Goal: Task Accomplishment & Management: Manage account settings

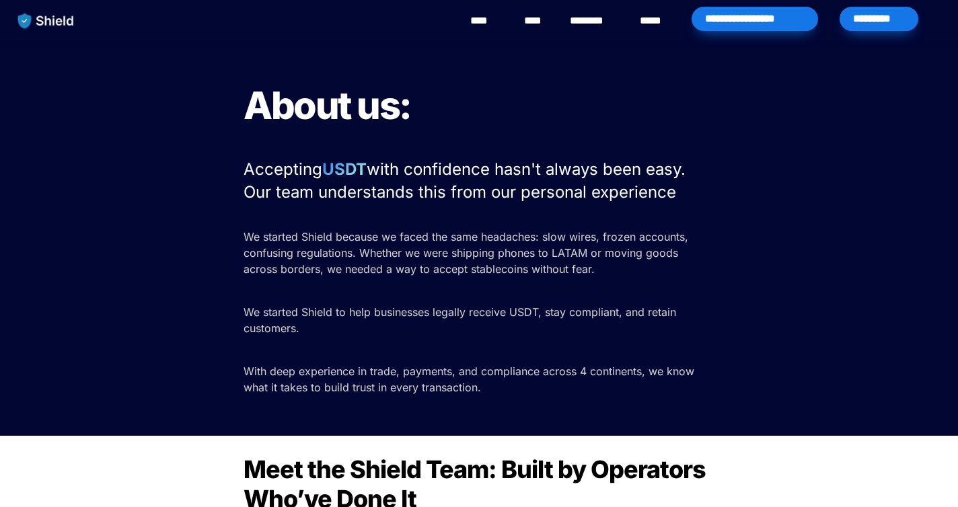
click at [880, 13] on div "*********" at bounding box center [878, 19] width 79 height 24
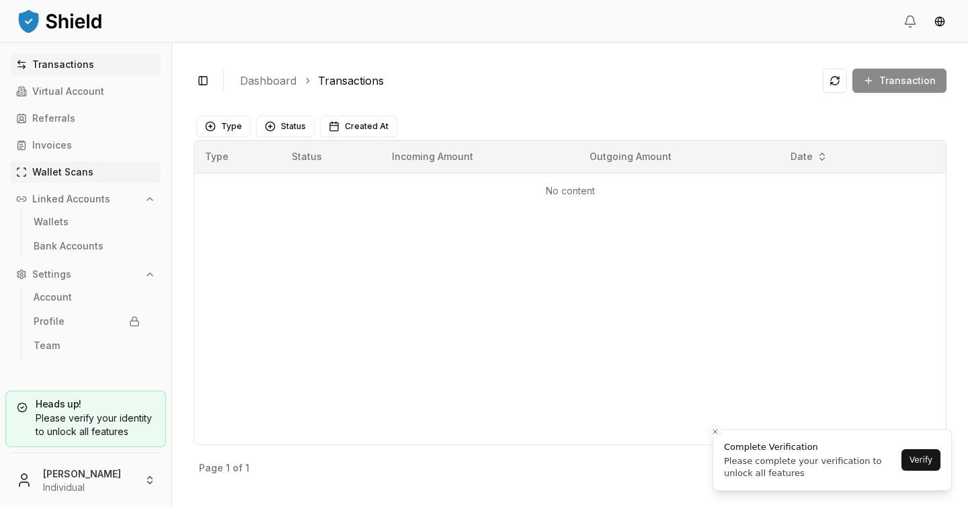
click at [79, 176] on p "Wallet Scans" at bounding box center [62, 171] width 61 height 9
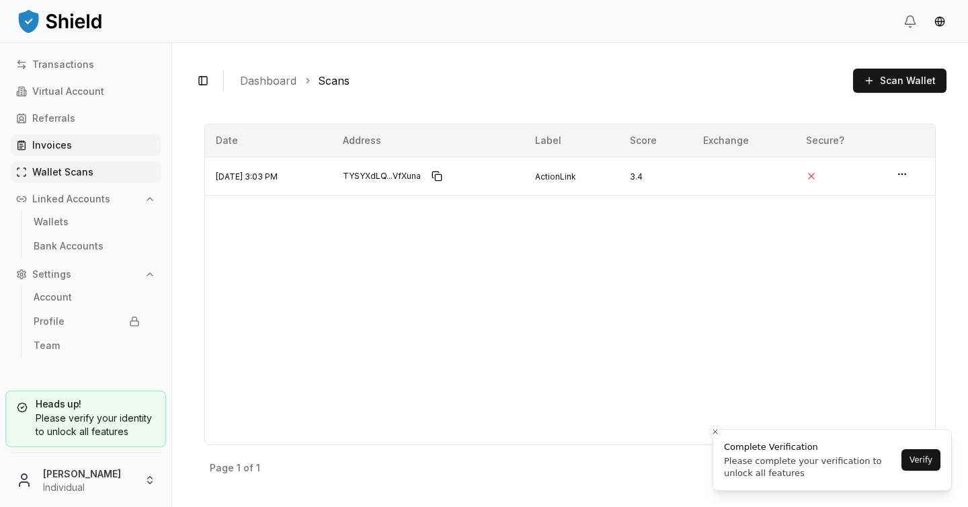
click at [102, 154] on link "Invoices" at bounding box center [86, 146] width 150 height 22
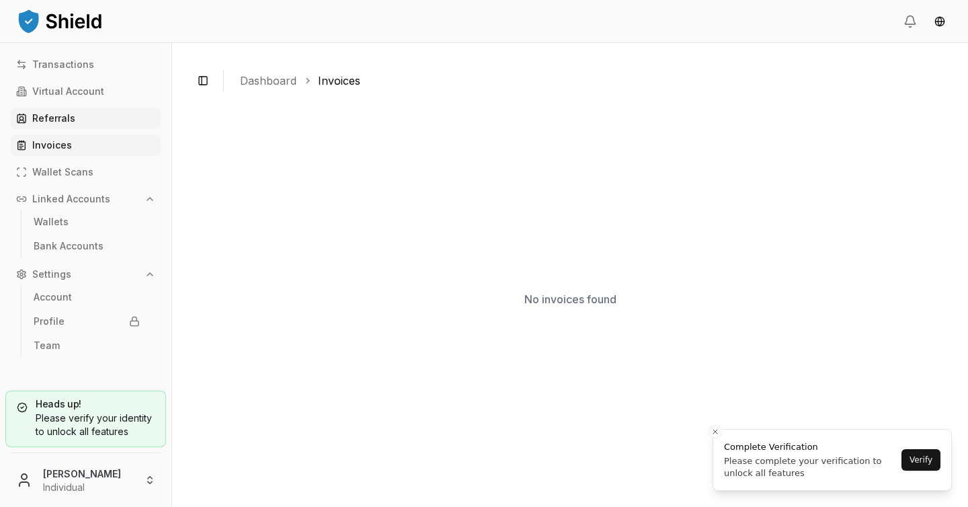
click at [95, 120] on link "Referrals" at bounding box center [86, 119] width 150 height 22
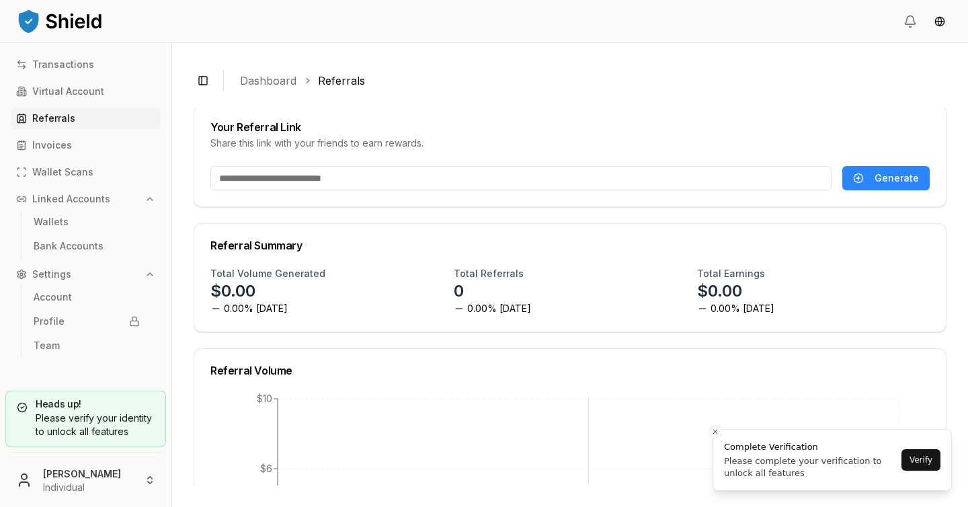
scroll to position [5, 0]
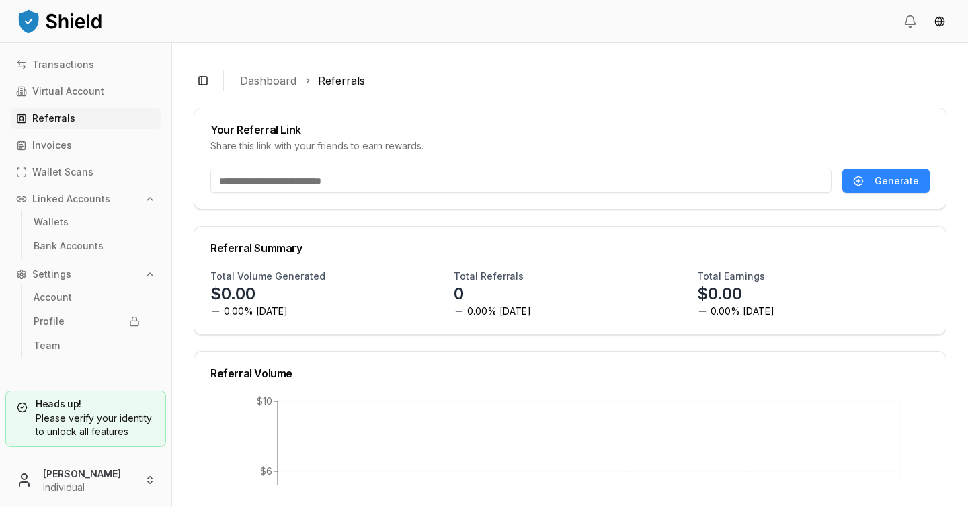
click at [598, 174] on input "text" at bounding box center [521, 181] width 621 height 24
click at [896, 177] on span "Generate" at bounding box center [897, 180] width 44 height 13
type input "**********"
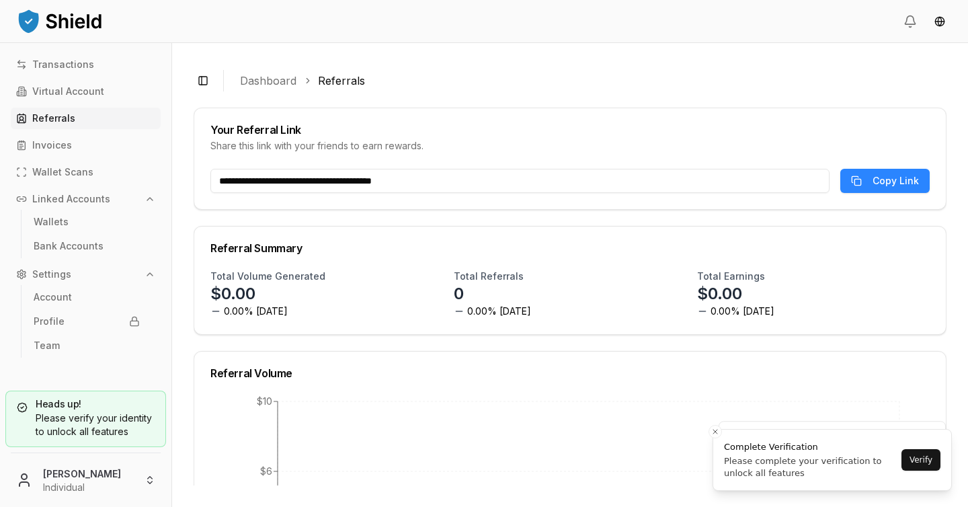
scroll to position [264, 0]
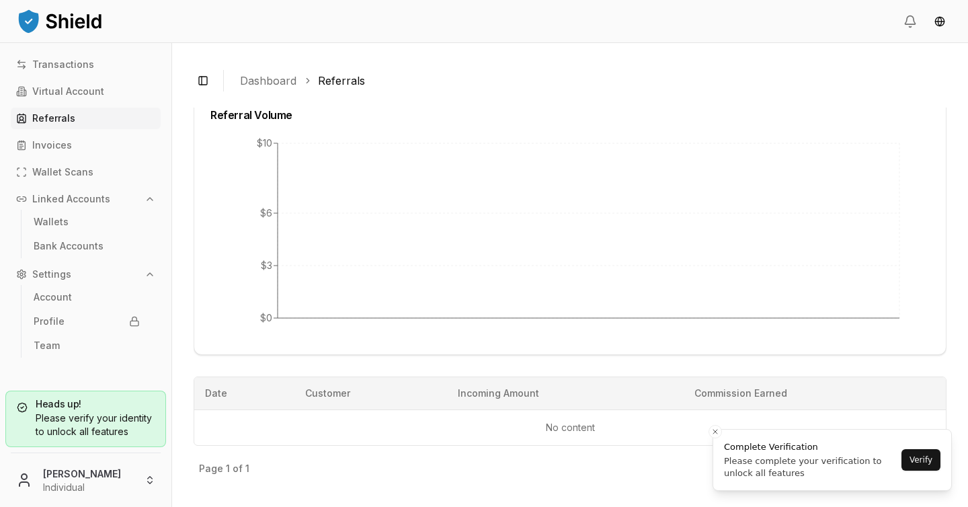
click at [90, 422] on div "Please verify your identity to unlock all features" at bounding box center [86, 425] width 138 height 27
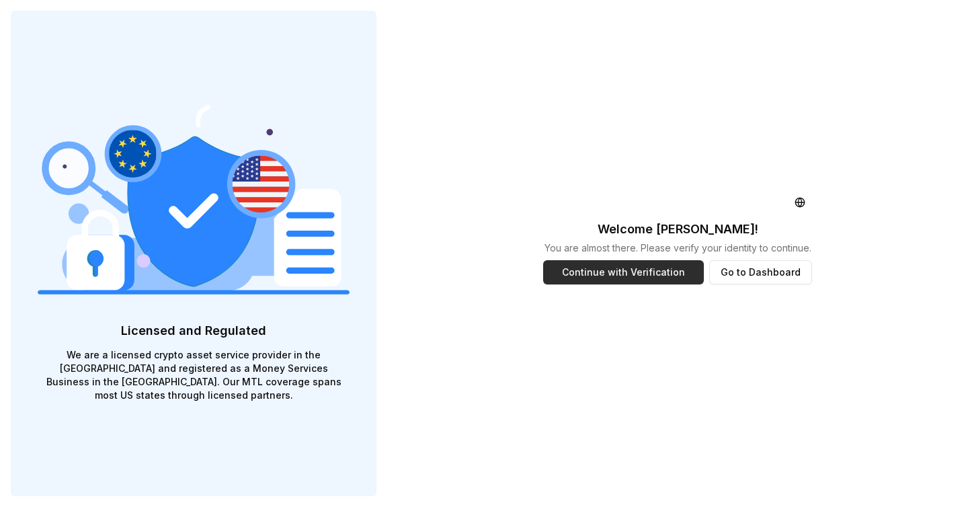
click at [623, 280] on button "Continue with Verification" at bounding box center [623, 272] width 161 height 24
click at [595, 272] on button "Continue with Verification" at bounding box center [623, 272] width 161 height 24
click at [751, 271] on button "Go to Dashboard" at bounding box center [761, 272] width 103 height 24
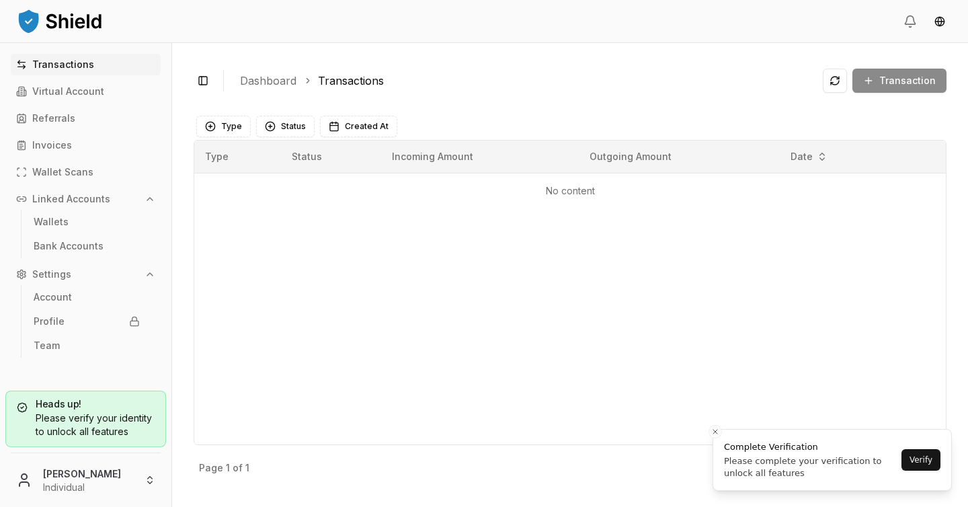
click at [108, 413] on div "Please verify your identity to unlock all features" at bounding box center [86, 425] width 138 height 27
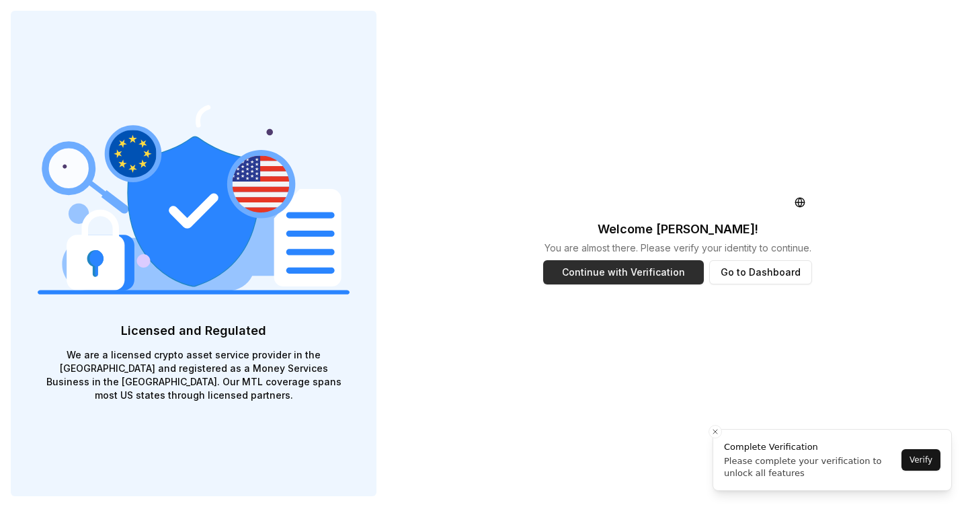
click at [640, 268] on button "Continue with Verification" at bounding box center [623, 272] width 161 height 24
click at [921, 464] on button "Verify" at bounding box center [921, 460] width 39 height 22
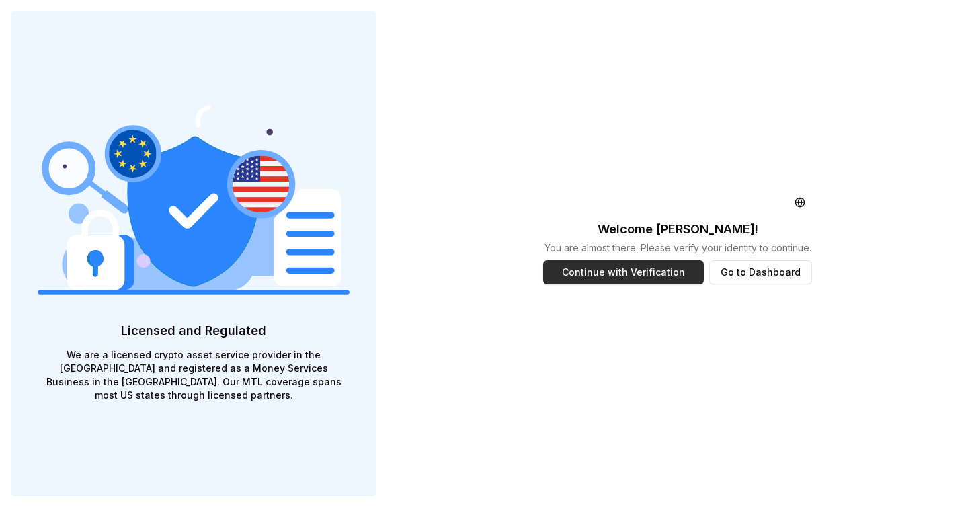
click at [607, 270] on button "Continue with Verification" at bounding box center [623, 272] width 161 height 24
click at [565, 279] on button "Continue with Verification" at bounding box center [623, 272] width 161 height 24
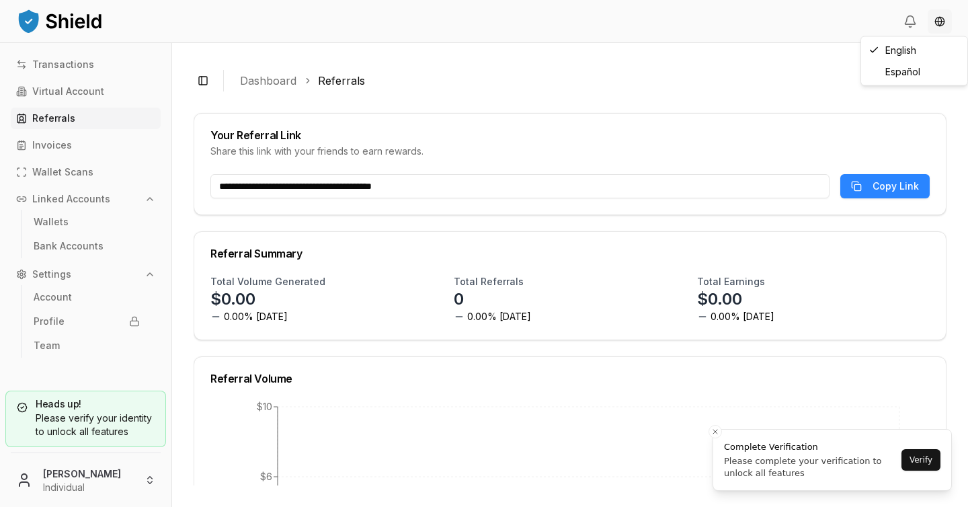
click at [932, 27] on html "**********" at bounding box center [484, 253] width 968 height 507
click at [880, 23] on html "**********" at bounding box center [484, 253] width 968 height 507
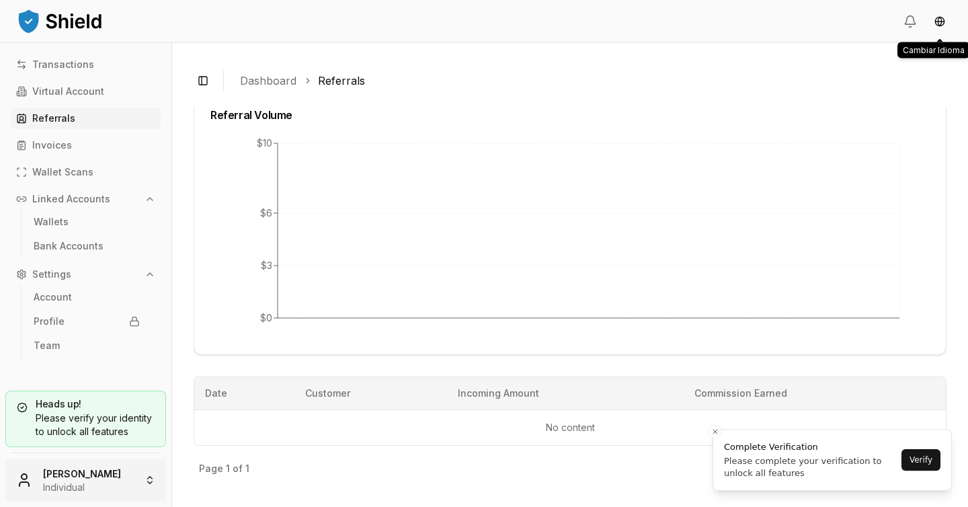
click at [157, 472] on html "**********" at bounding box center [484, 253] width 968 height 507
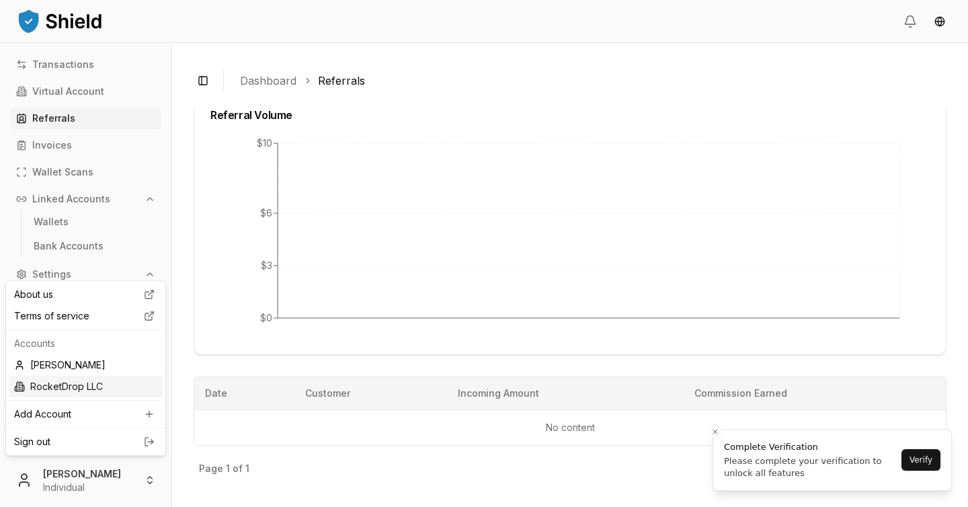
click at [65, 383] on div "RocketDrop LLC" at bounding box center [86, 387] width 154 height 22
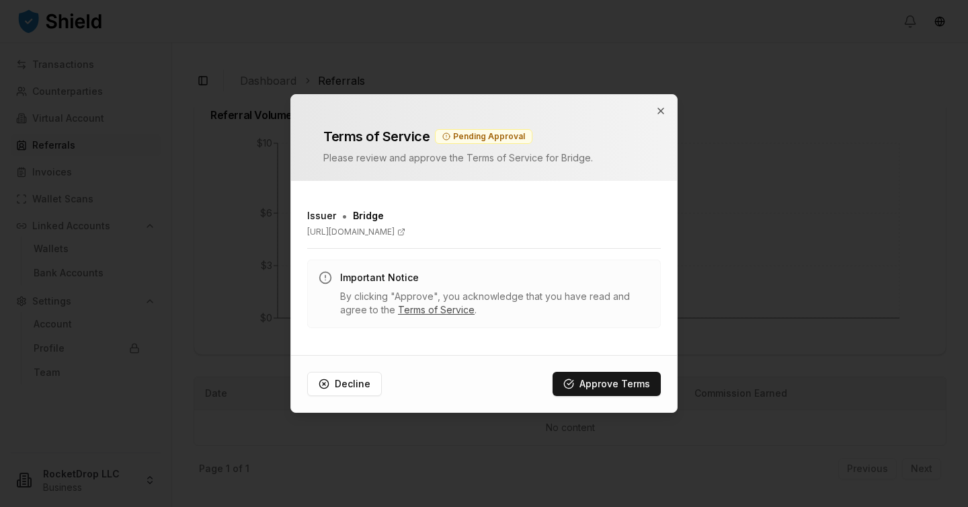
click at [420, 309] on link "Terms of Service" at bounding box center [436, 309] width 77 height 11
click at [660, 109] on icon "button" at bounding box center [661, 111] width 11 height 11
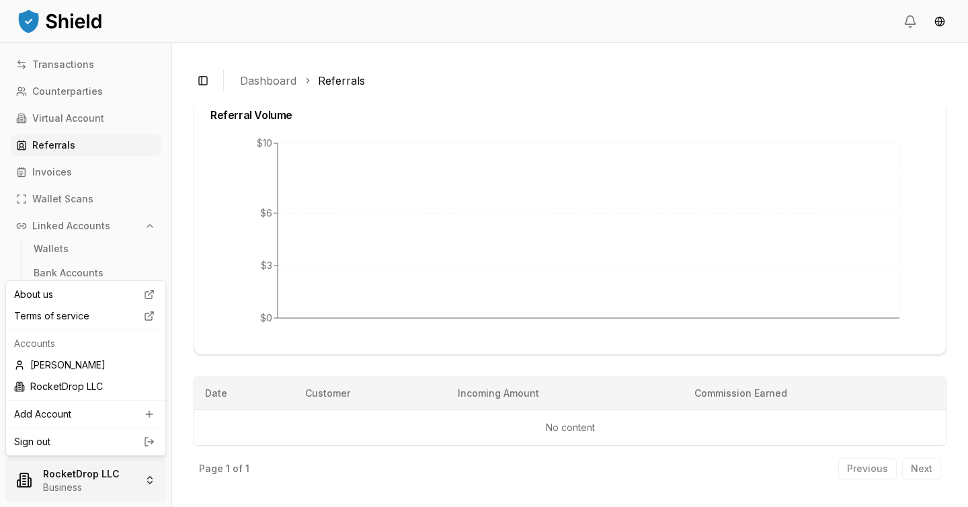
click at [149, 480] on html "**********" at bounding box center [484, 253] width 968 height 507
click at [96, 369] on div "[PERSON_NAME]" at bounding box center [86, 365] width 154 height 22
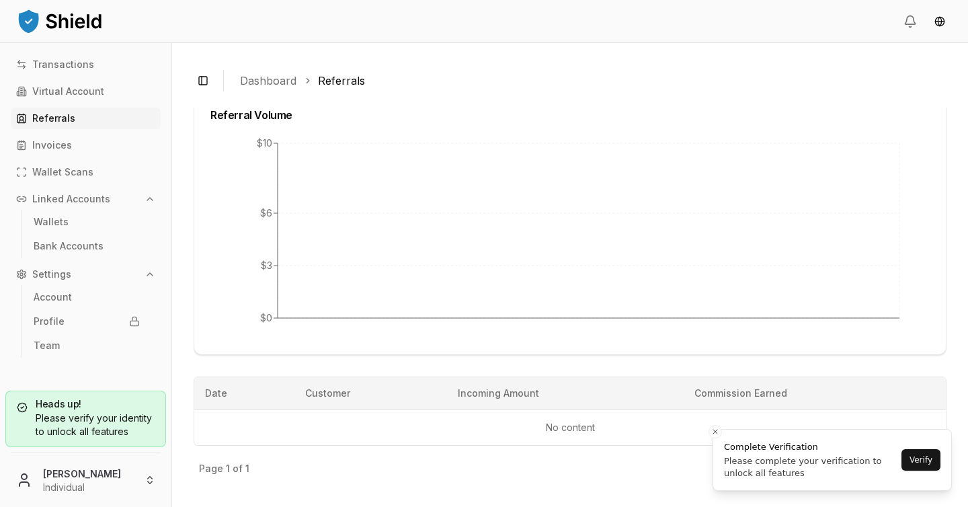
click at [123, 434] on div "Please verify your identity to unlock all features" at bounding box center [86, 425] width 138 height 27
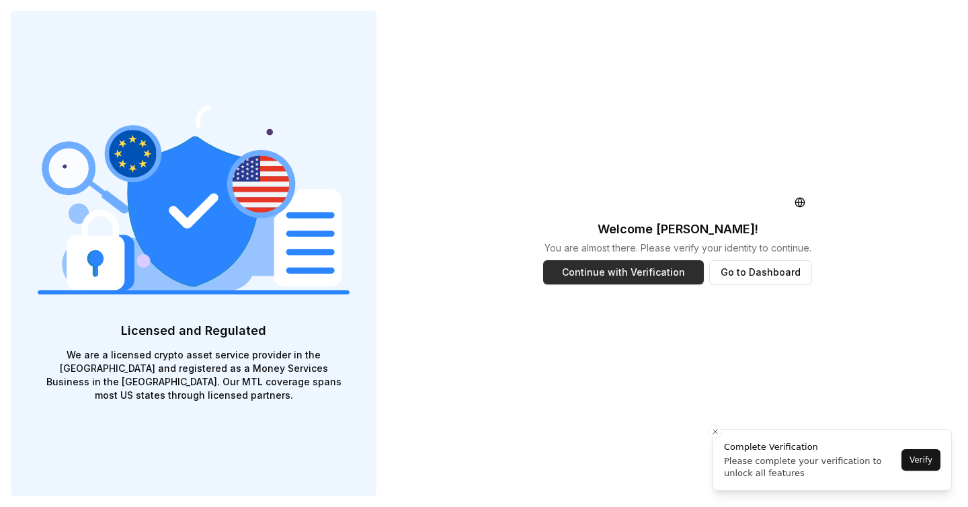
click at [637, 276] on button "Continue with Verification" at bounding box center [623, 272] width 161 height 24
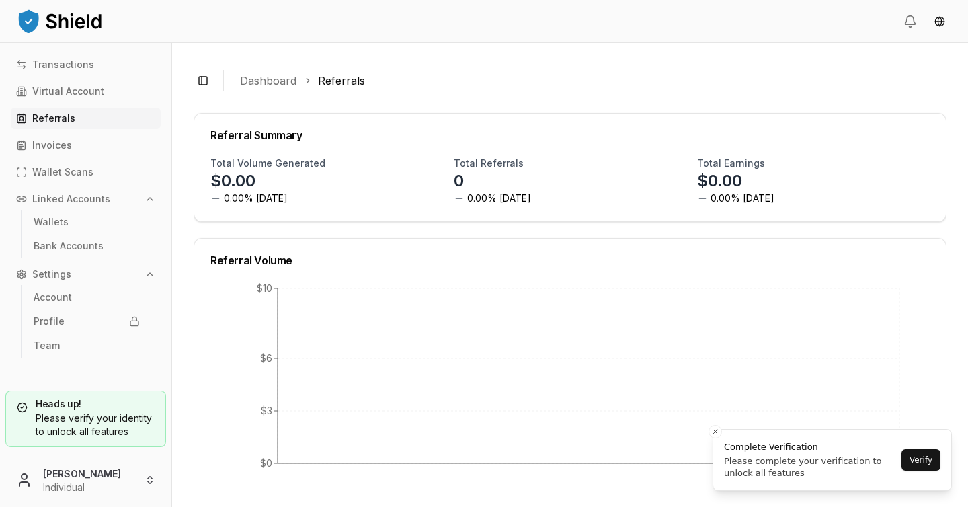
scroll to position [146, 0]
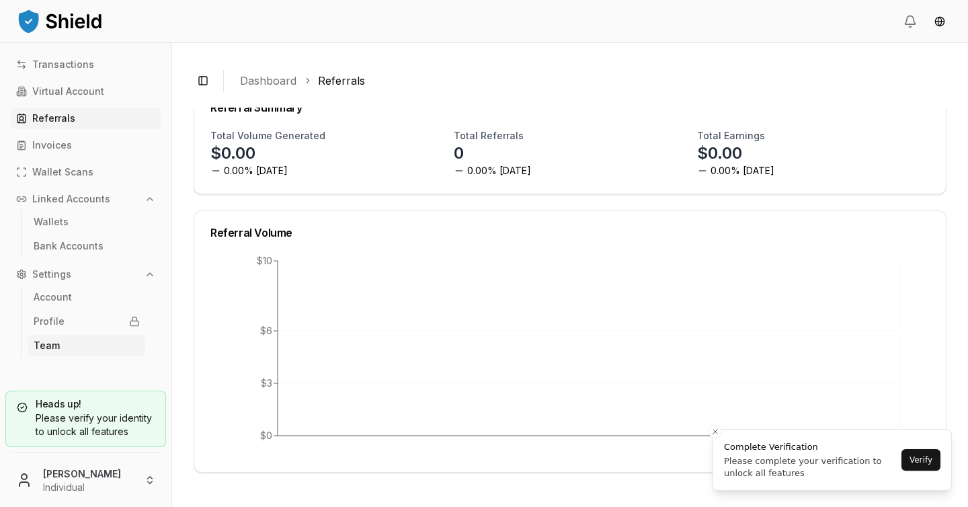
click at [64, 348] on link "Team" at bounding box center [86, 346] width 117 height 22
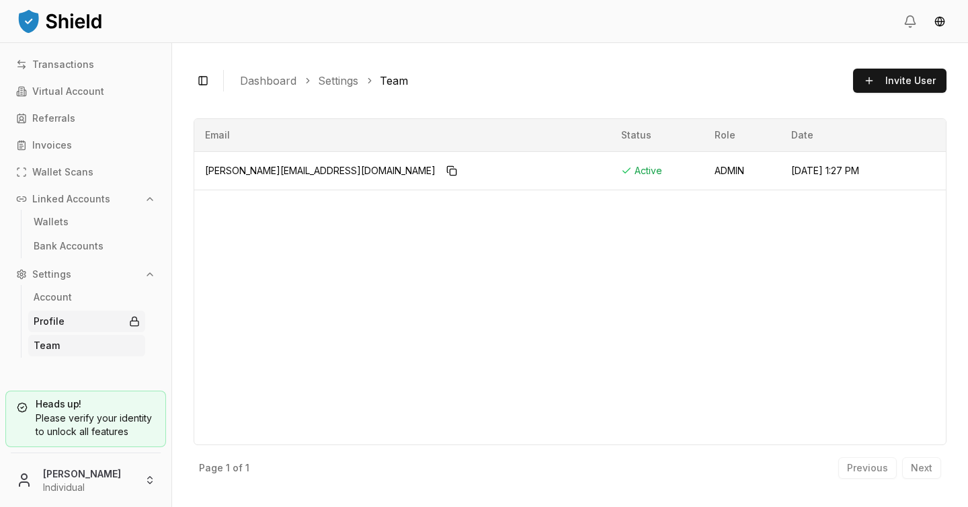
click at [97, 316] on link "Profile" at bounding box center [86, 322] width 117 height 22
click at [60, 295] on p "Account" at bounding box center [53, 297] width 38 height 9
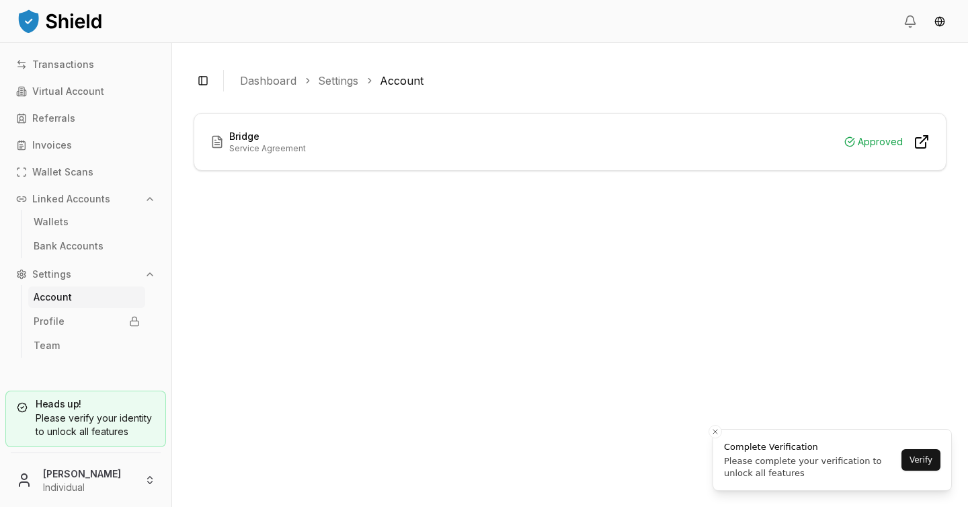
click at [918, 142] on icon at bounding box center [922, 142] width 16 height 16
click at [89, 239] on link "Bank Accounts" at bounding box center [86, 246] width 117 height 22
click at [81, 227] on link "Wallets" at bounding box center [86, 222] width 117 height 22
